Goal: Information Seeking & Learning: Learn about a topic

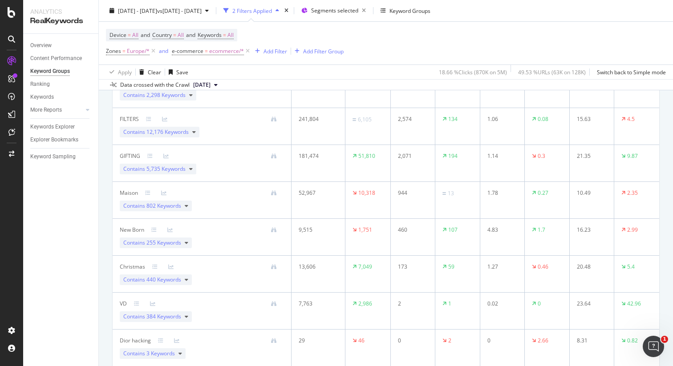
scroll to position [491, 0]
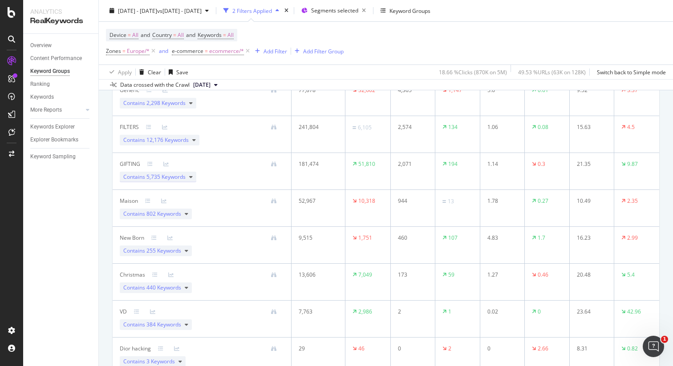
click at [189, 176] on icon at bounding box center [191, 176] width 4 height 5
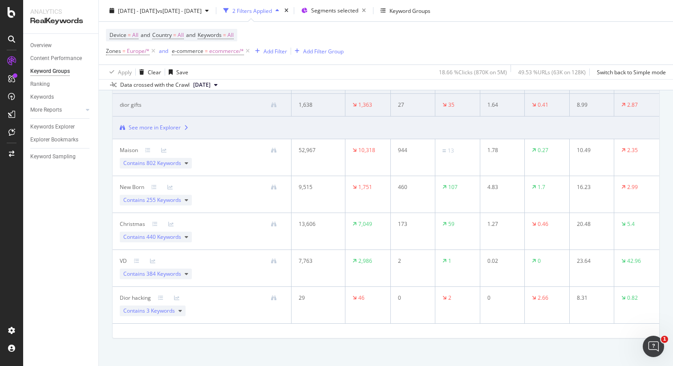
scroll to position [794, 0]
click at [271, 51] on div "Add Filter" at bounding box center [275, 51] width 24 height 8
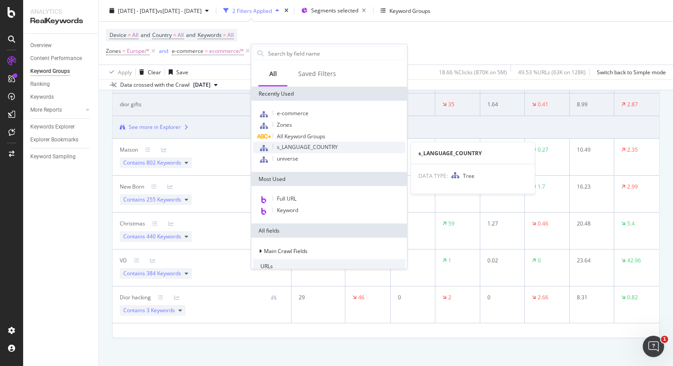
click at [297, 145] on span "s_LANGUAGE_COUNTRY" at bounding box center [307, 147] width 61 height 8
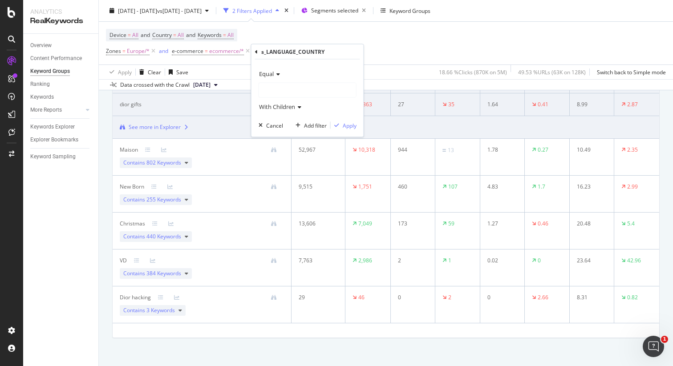
click at [300, 92] on div at bounding box center [307, 90] width 97 height 14
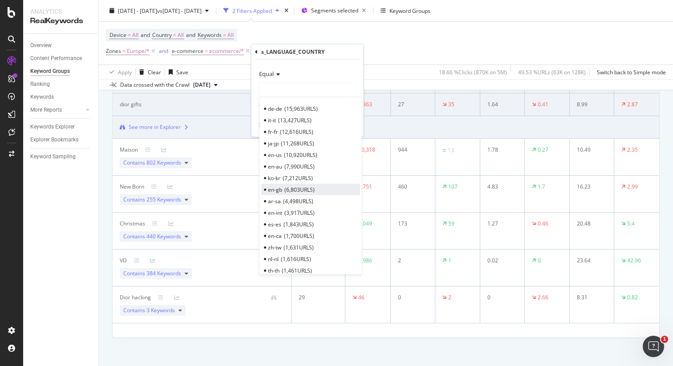
click at [286, 188] on span "6,803 URLS" at bounding box center [299, 189] width 30 height 8
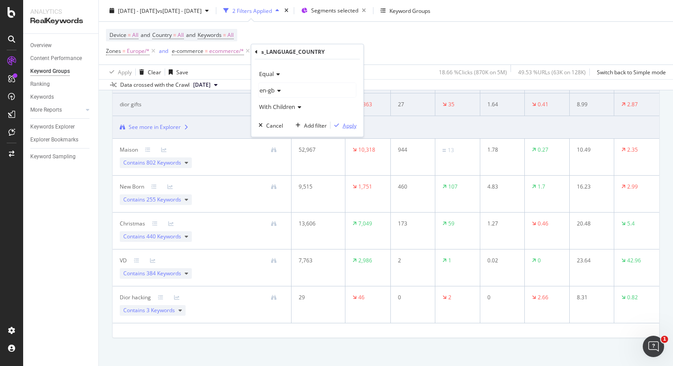
click at [349, 126] on div "Apply" at bounding box center [350, 125] width 14 height 8
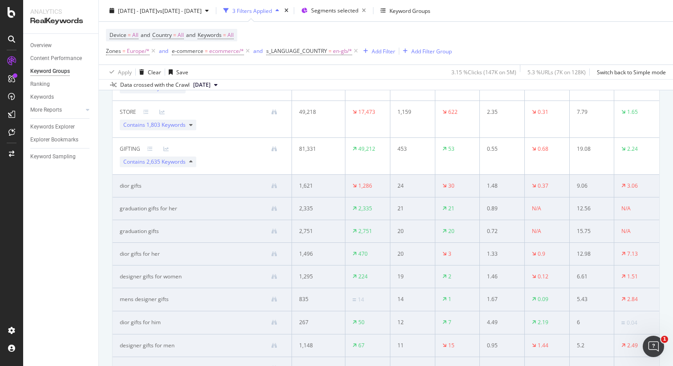
scroll to position [468, 0]
click at [190, 164] on icon at bounding box center [191, 163] width 4 height 5
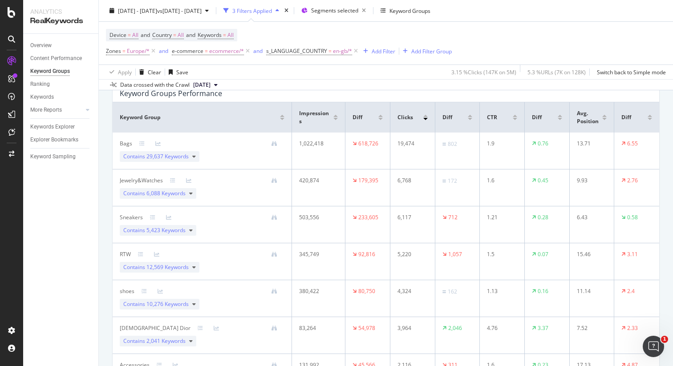
scroll to position [0, 0]
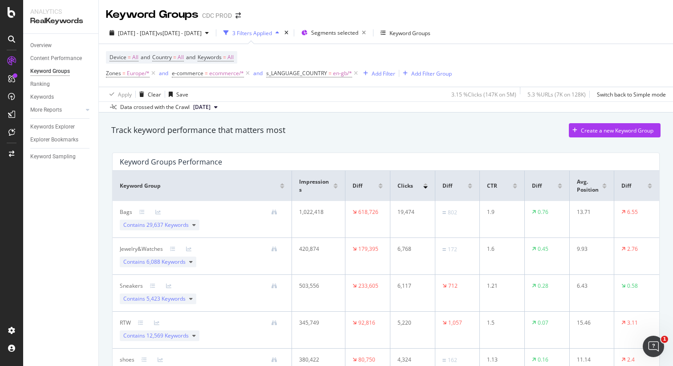
click at [380, 188] on div at bounding box center [380, 187] width 4 height 2
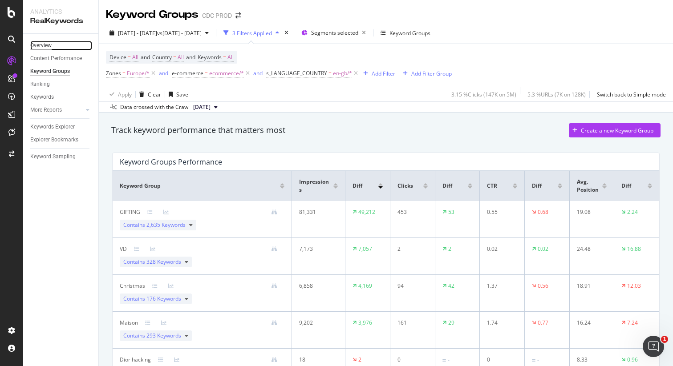
click at [45, 45] on div "Overview" at bounding box center [40, 45] width 21 height 9
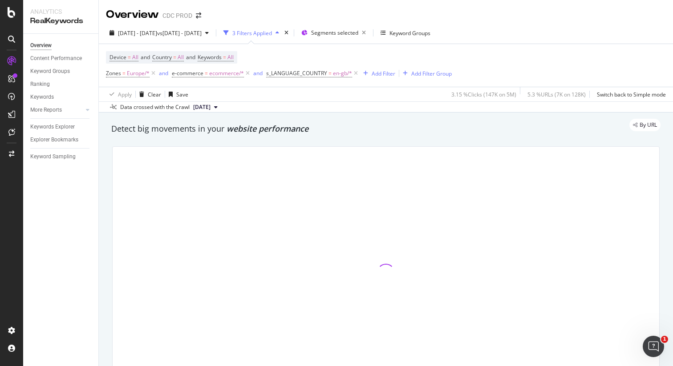
click at [272, 34] on div "3 Filters Applied" at bounding box center [252, 33] width 40 height 8
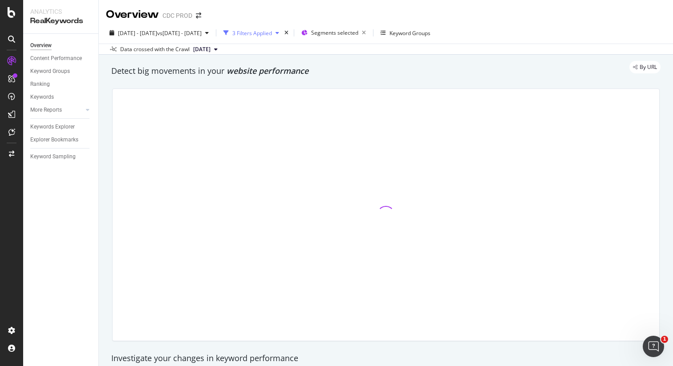
click at [272, 34] on div "3 Filters Applied" at bounding box center [252, 33] width 40 height 8
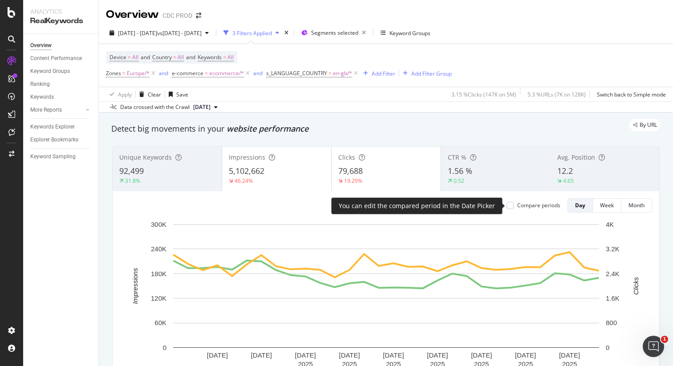
click at [531, 205] on div "Compare periods" at bounding box center [538, 206] width 43 height 8
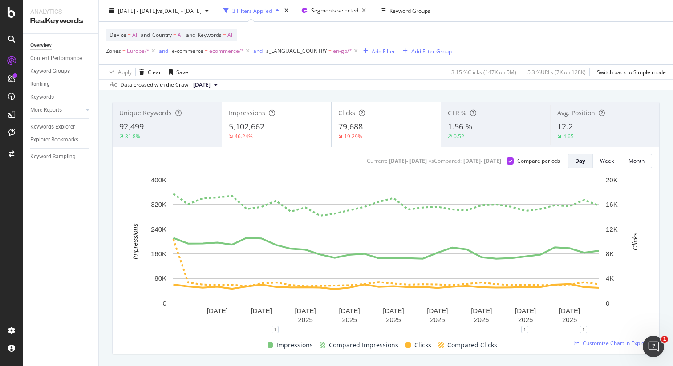
scroll to position [45, 0]
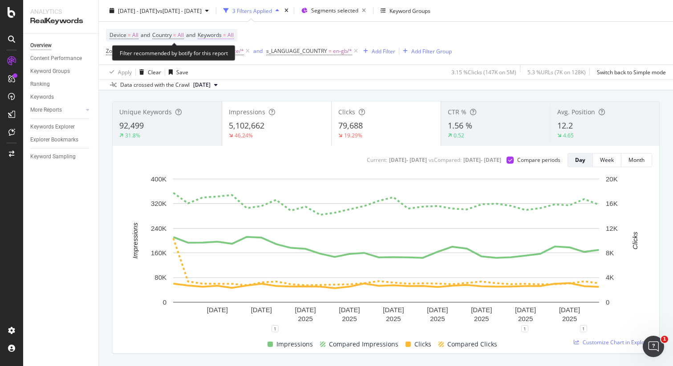
click at [234, 36] on span "All" at bounding box center [230, 35] width 6 height 12
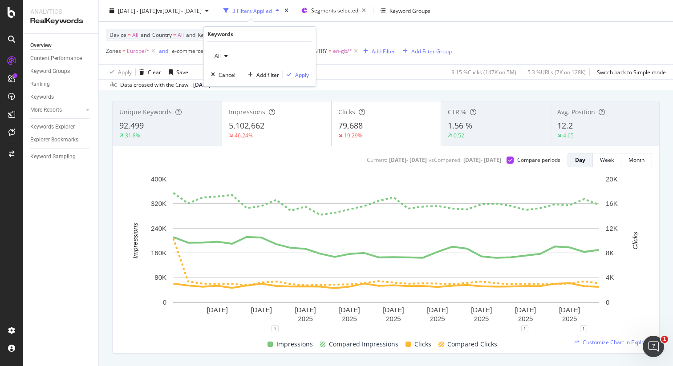
click at [224, 54] on icon "button" at bounding box center [226, 55] width 4 height 5
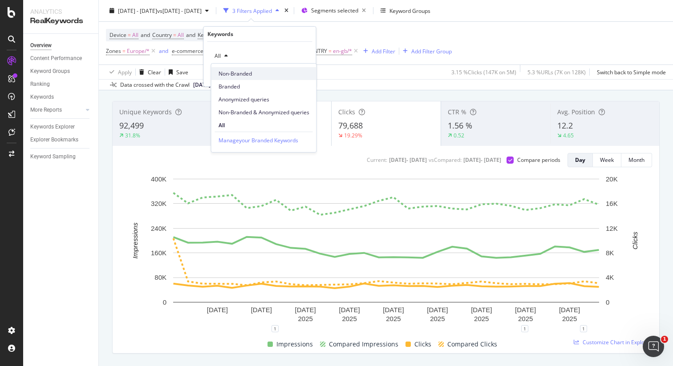
click at [239, 73] on span "Non-Branded" at bounding box center [263, 74] width 91 height 8
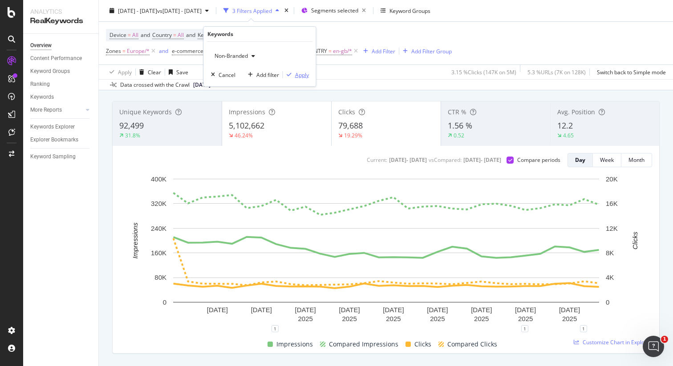
click at [299, 74] on div "Apply" at bounding box center [302, 75] width 14 height 8
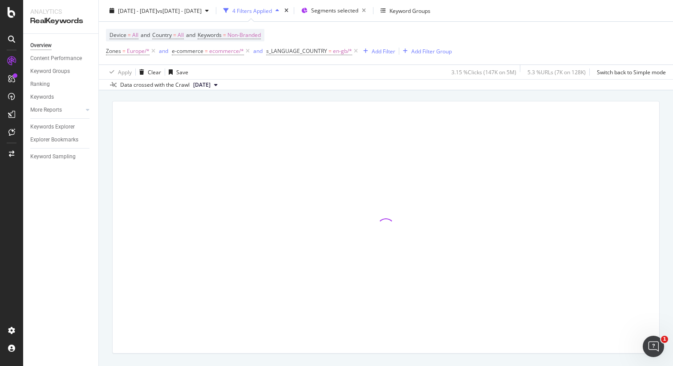
click at [512, 52] on div "Device = All and Country = All and Keywords = Non-Branded Zones = Europe/* and …" at bounding box center [386, 43] width 560 height 43
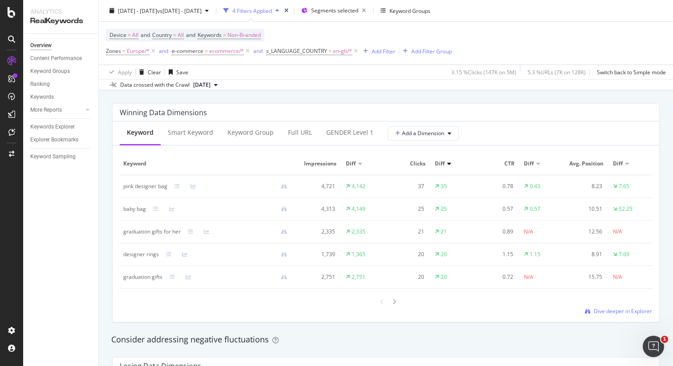
scroll to position [787, 0]
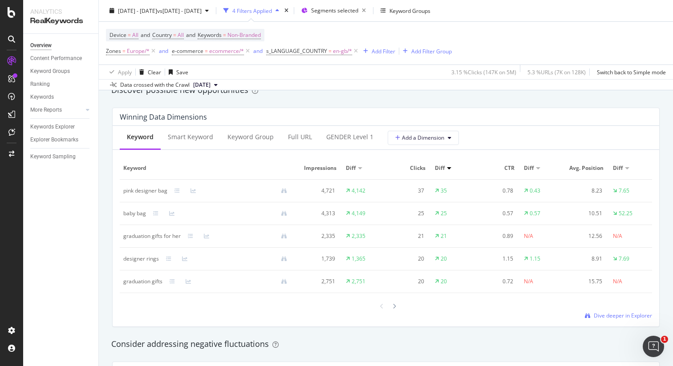
click at [447, 167] on div "Diff" at bounding box center [453, 168] width 37 height 8
click at [451, 168] on div at bounding box center [449, 168] width 4 height 2
click at [445, 166] on div "Diff" at bounding box center [441, 168] width 12 height 8
click at [438, 167] on span "Diff" at bounding box center [440, 168] width 10 height 8
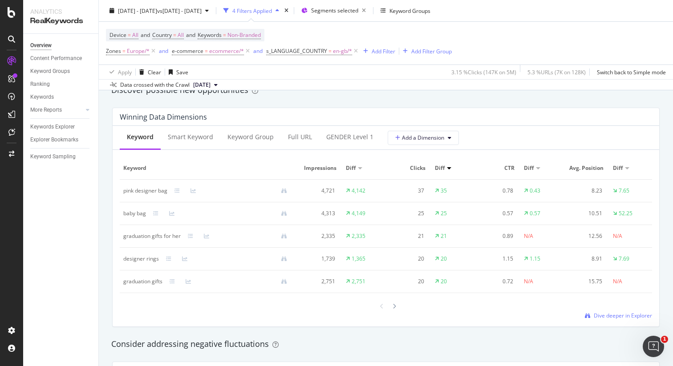
click at [449, 168] on div at bounding box center [449, 168] width 4 height 2
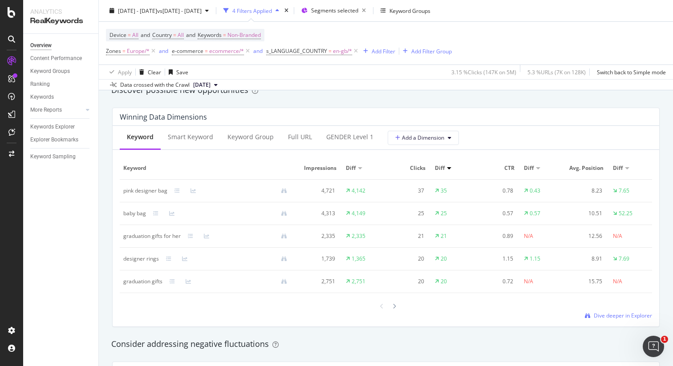
click at [361, 168] on div at bounding box center [360, 168] width 4 height 2
click at [449, 169] on div at bounding box center [449, 168] width 4 height 2
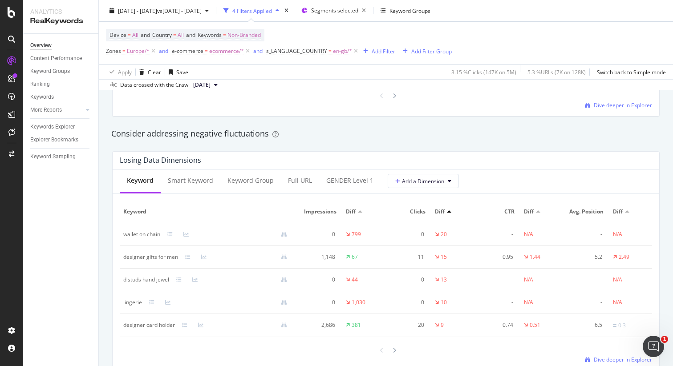
scroll to position [1008, 0]
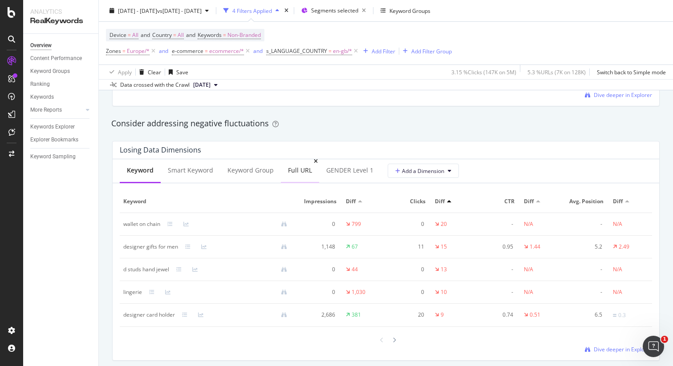
click at [290, 172] on div "Full URL" at bounding box center [300, 170] width 24 height 9
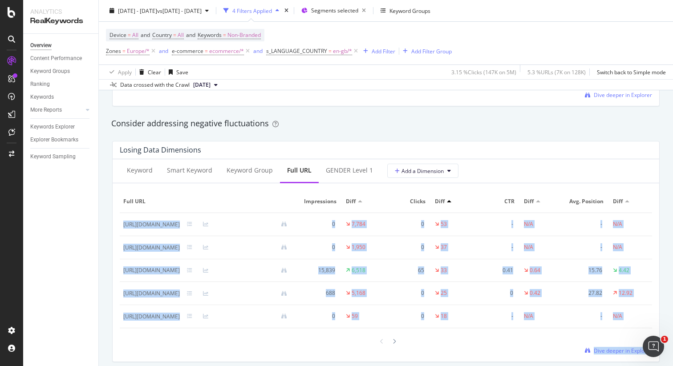
drag, startPoint x: 254, startPoint y: 233, endPoint x: 142, endPoint y: 214, distance: 113.6
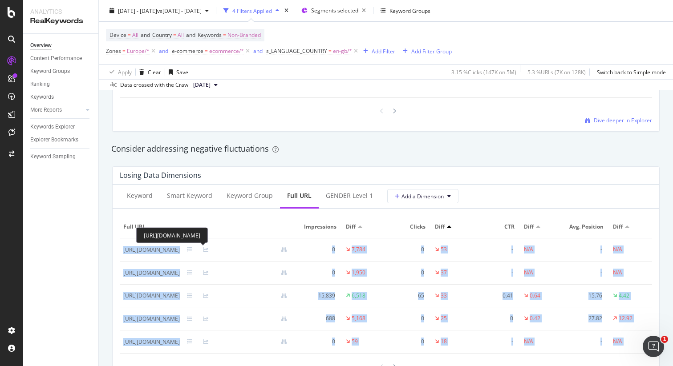
scroll to position [984, 0]
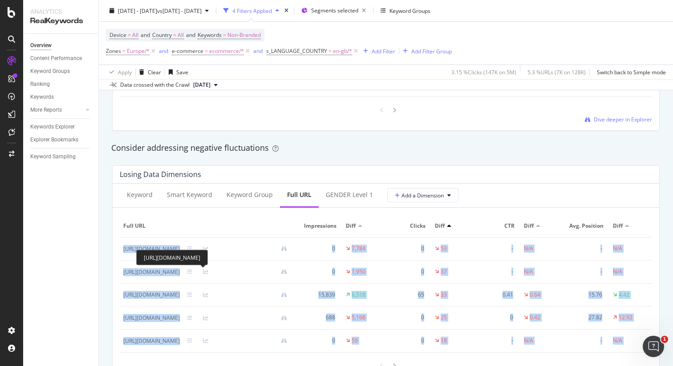
click at [180, 274] on div "[URL][DOMAIN_NAME]" at bounding box center [151, 272] width 56 height 8
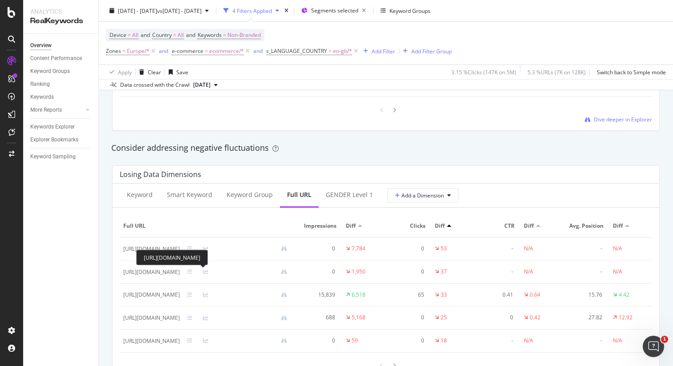
drag, startPoint x: 256, startPoint y: 256, endPoint x: 144, endPoint y: 250, distance: 112.3
click at [144, 250] on div "[URL][DOMAIN_NAME]" at bounding box center [172, 258] width 72 height 16
copy div "[URL][DOMAIN_NAME]"
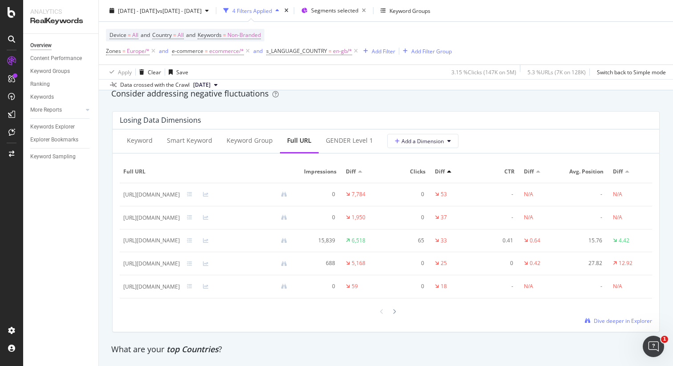
scroll to position [1040, 0]
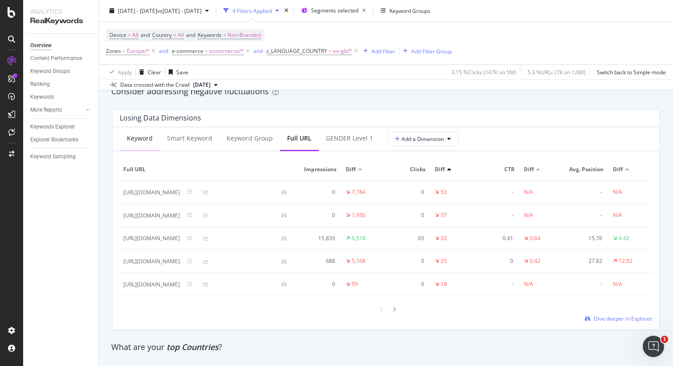
click at [146, 132] on div "Keyword" at bounding box center [140, 139] width 40 height 24
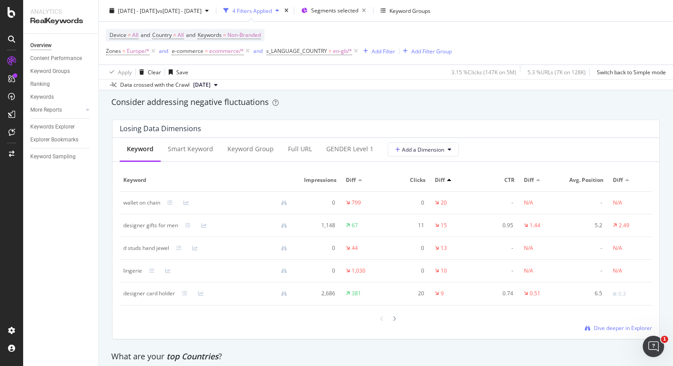
scroll to position [1030, 0]
drag, startPoint x: 162, startPoint y: 200, endPoint x: 123, endPoint y: 201, distance: 38.7
click at [123, 201] on div "wallet on chain" at bounding box center [208, 202] width 171 height 8
copy div "wallet on chain"
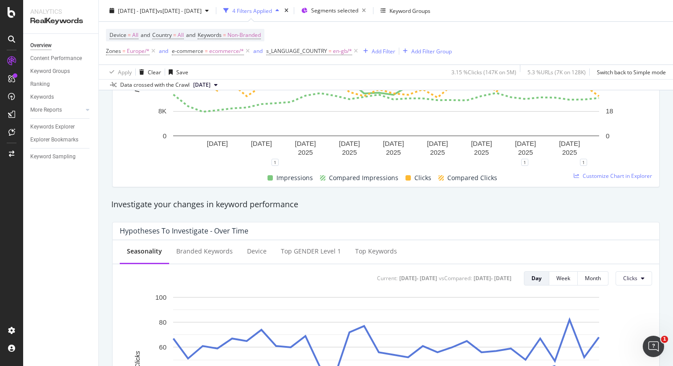
scroll to position [0, 0]
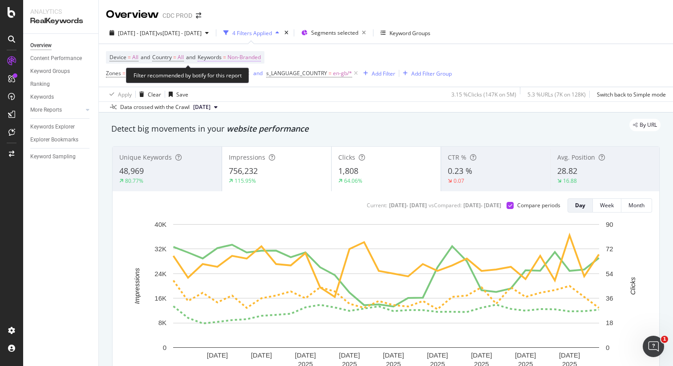
click at [245, 53] on span "Non-Branded" at bounding box center [243, 57] width 33 height 12
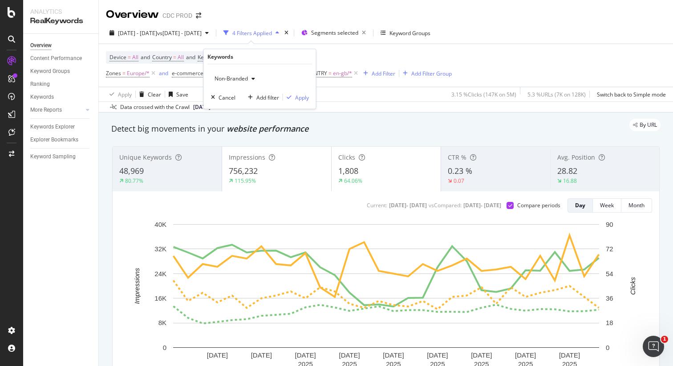
click at [238, 79] on span "Non-Branded" at bounding box center [229, 79] width 37 height 8
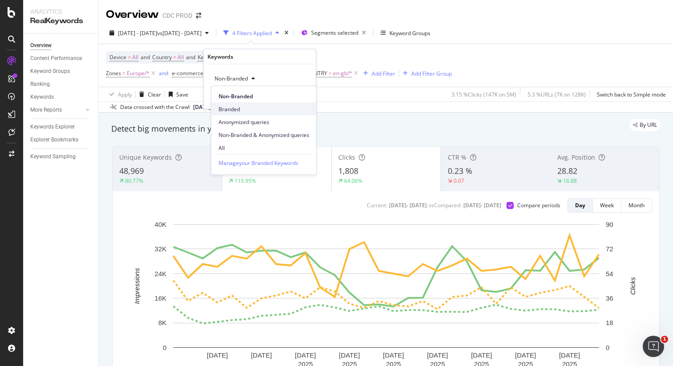
click at [237, 109] on span "Branded" at bounding box center [263, 109] width 91 height 8
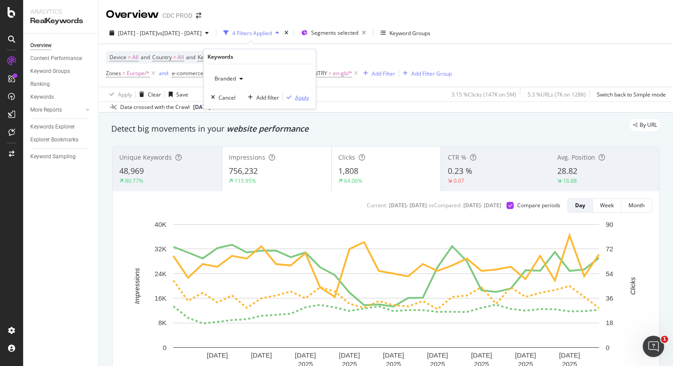
click at [297, 98] on div "Apply" at bounding box center [302, 97] width 14 height 8
